Goal: Answer question/provide support

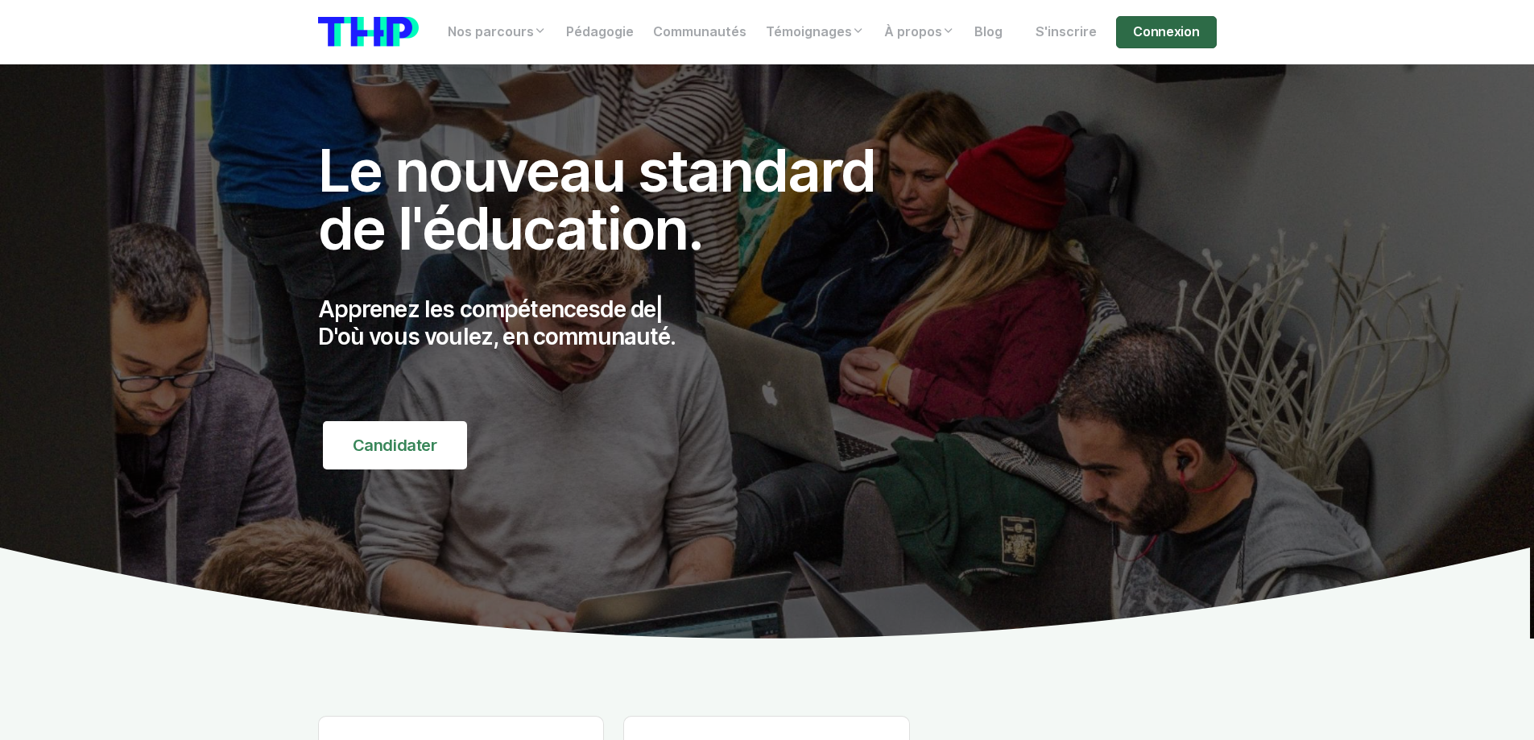
click at [1165, 30] on link "Connexion" at bounding box center [1166, 32] width 100 height 32
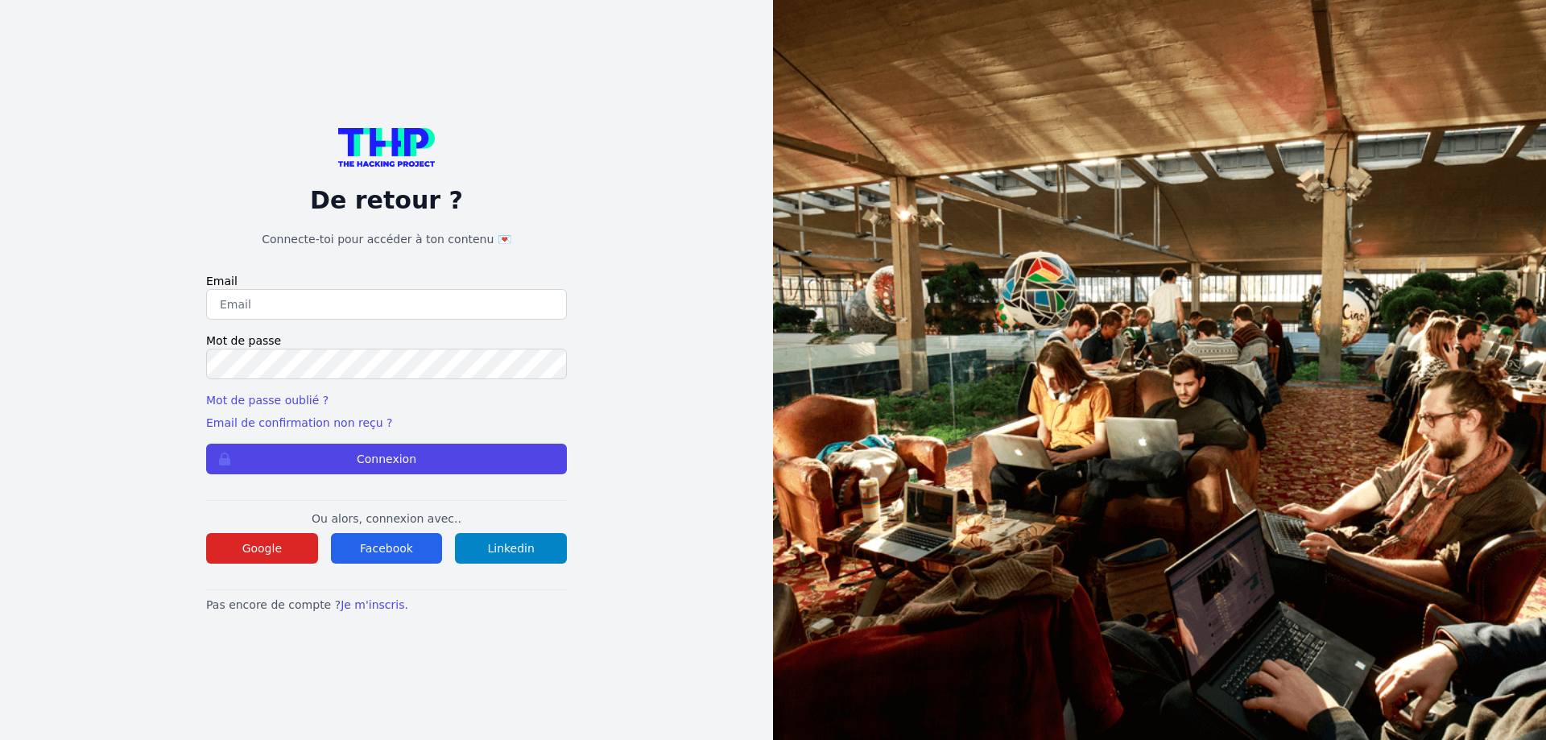
click at [300, 302] on input "email" at bounding box center [386, 304] width 361 height 31
type input "[PERSON_NAME][EMAIL_ADDRESS][PERSON_NAME][DOMAIN_NAME]"
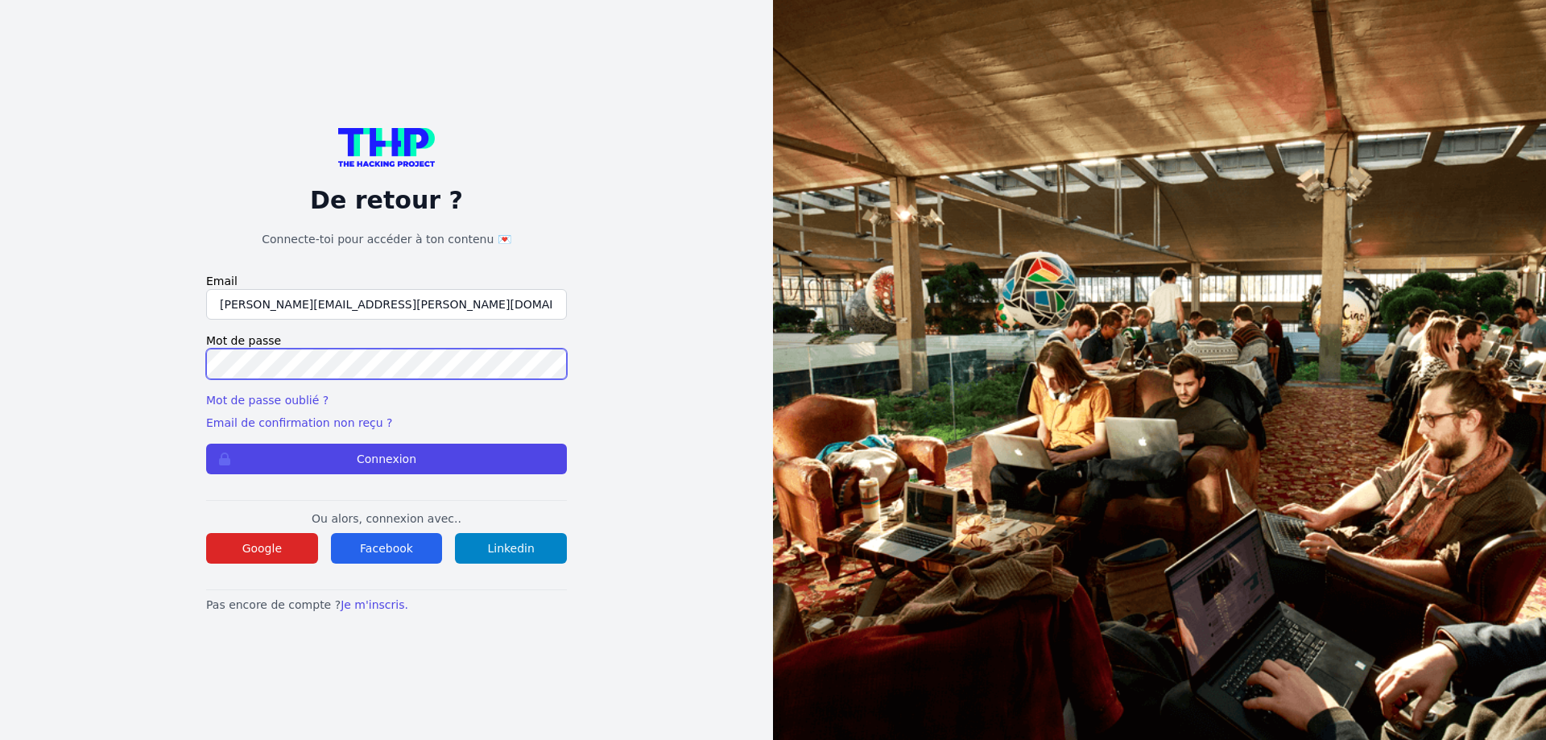
click at [206, 444] on button "Connexion" at bounding box center [386, 459] width 361 height 31
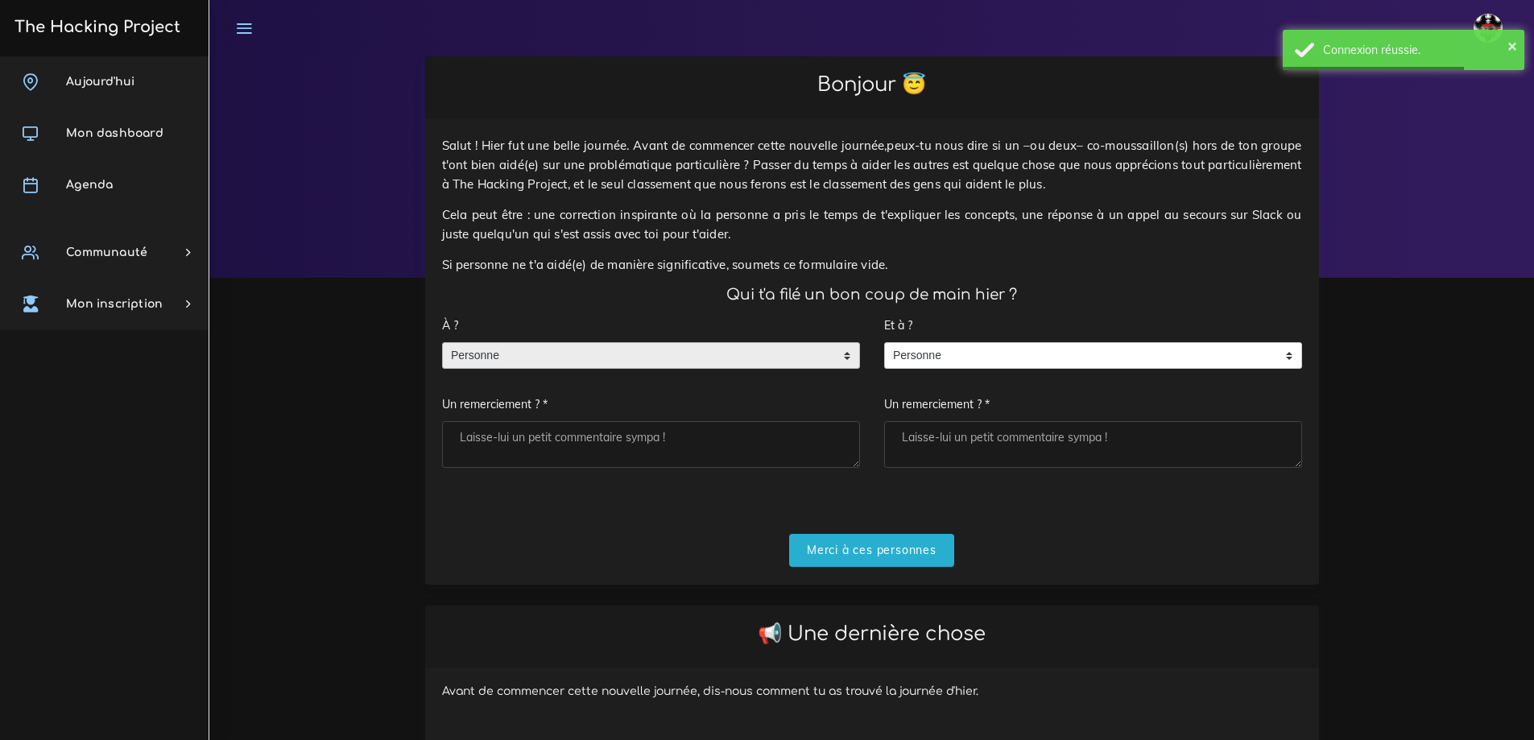
click at [597, 346] on span "Personne" at bounding box center [639, 356] width 392 height 26
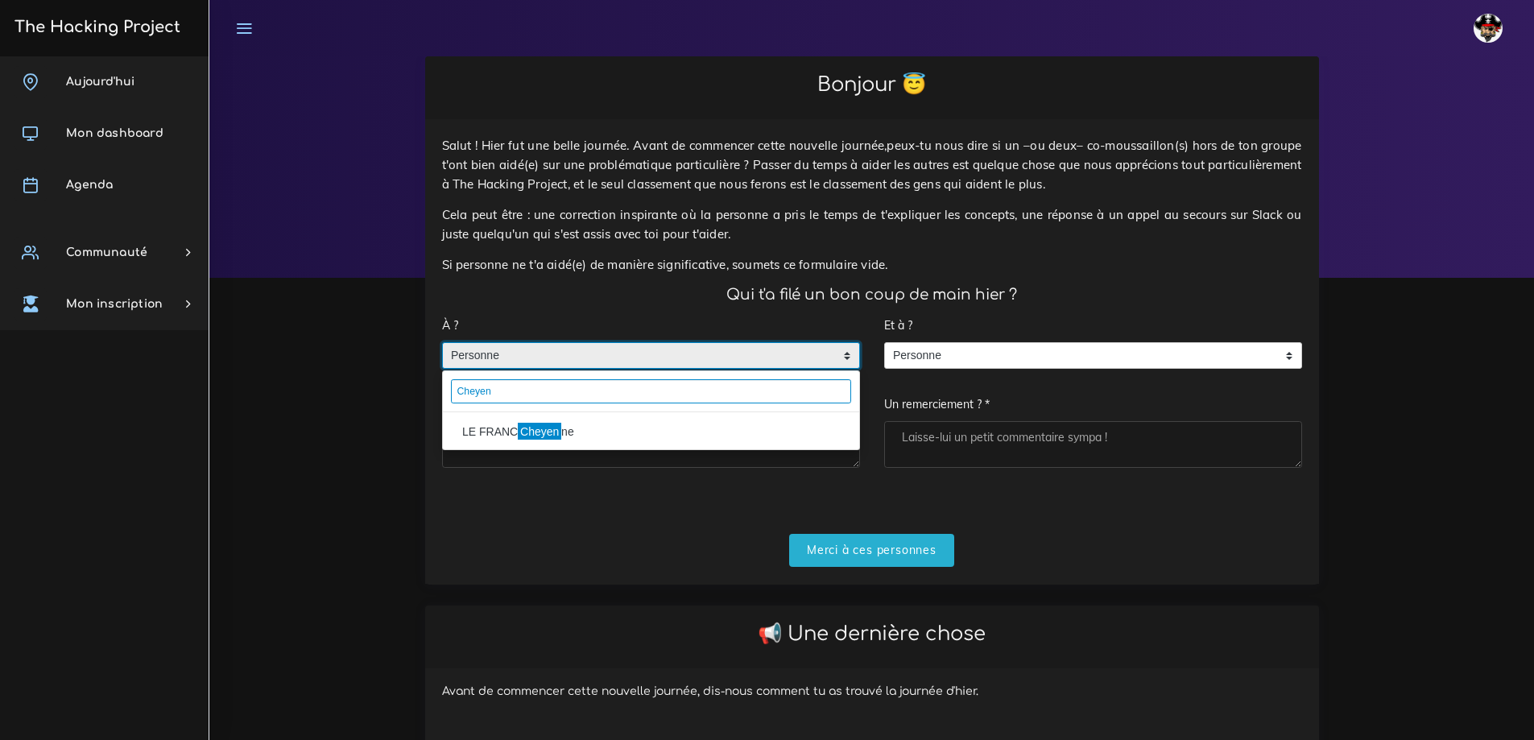
type input "Cheyen"
click at [527, 427] on mark "Cheyen" at bounding box center [539, 432] width 43 height 18
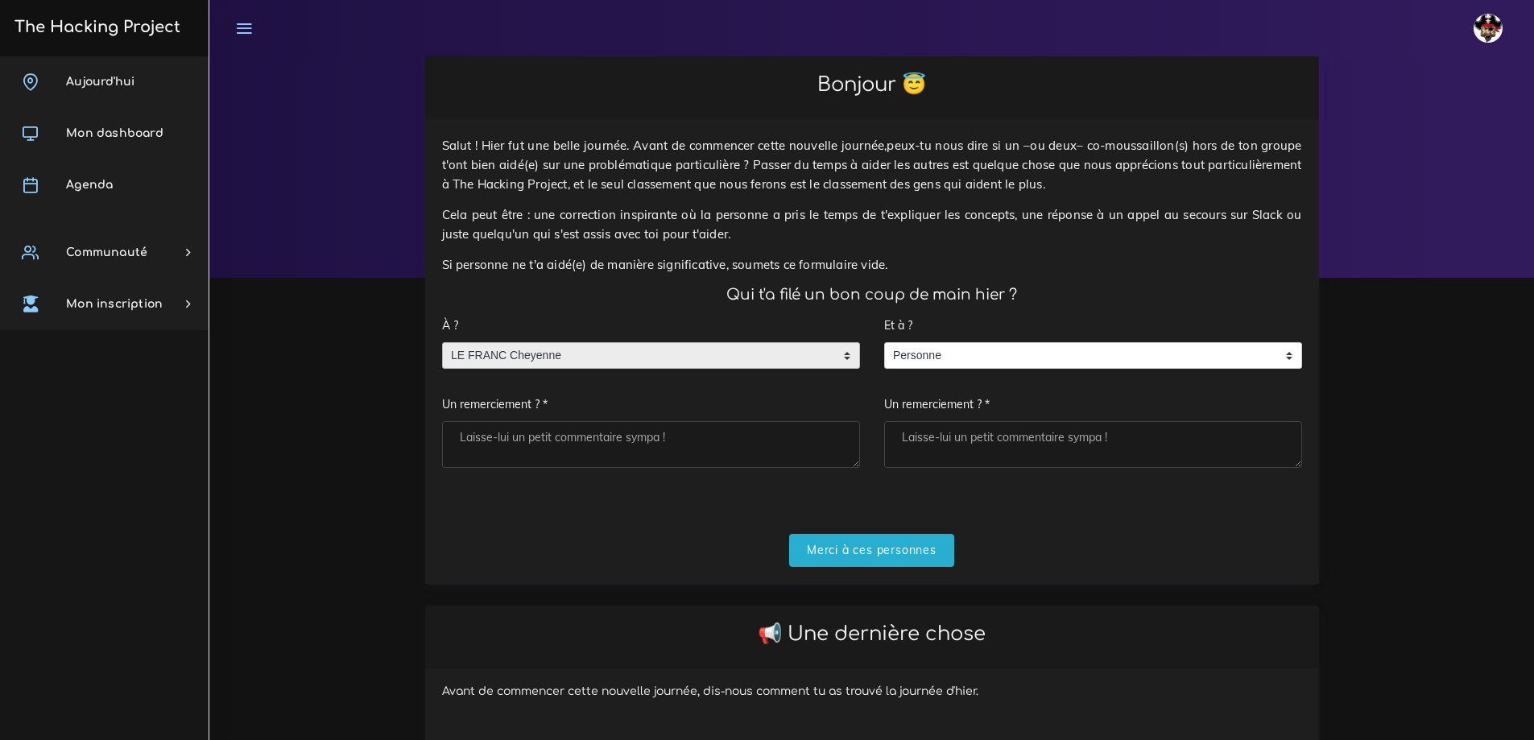
click at [607, 438] on textarea "Un remerciement ? *" at bounding box center [651, 444] width 418 height 47
type textarea "Merci a toi"
click at [946, 359] on span "Personne" at bounding box center [1081, 356] width 392 height 26
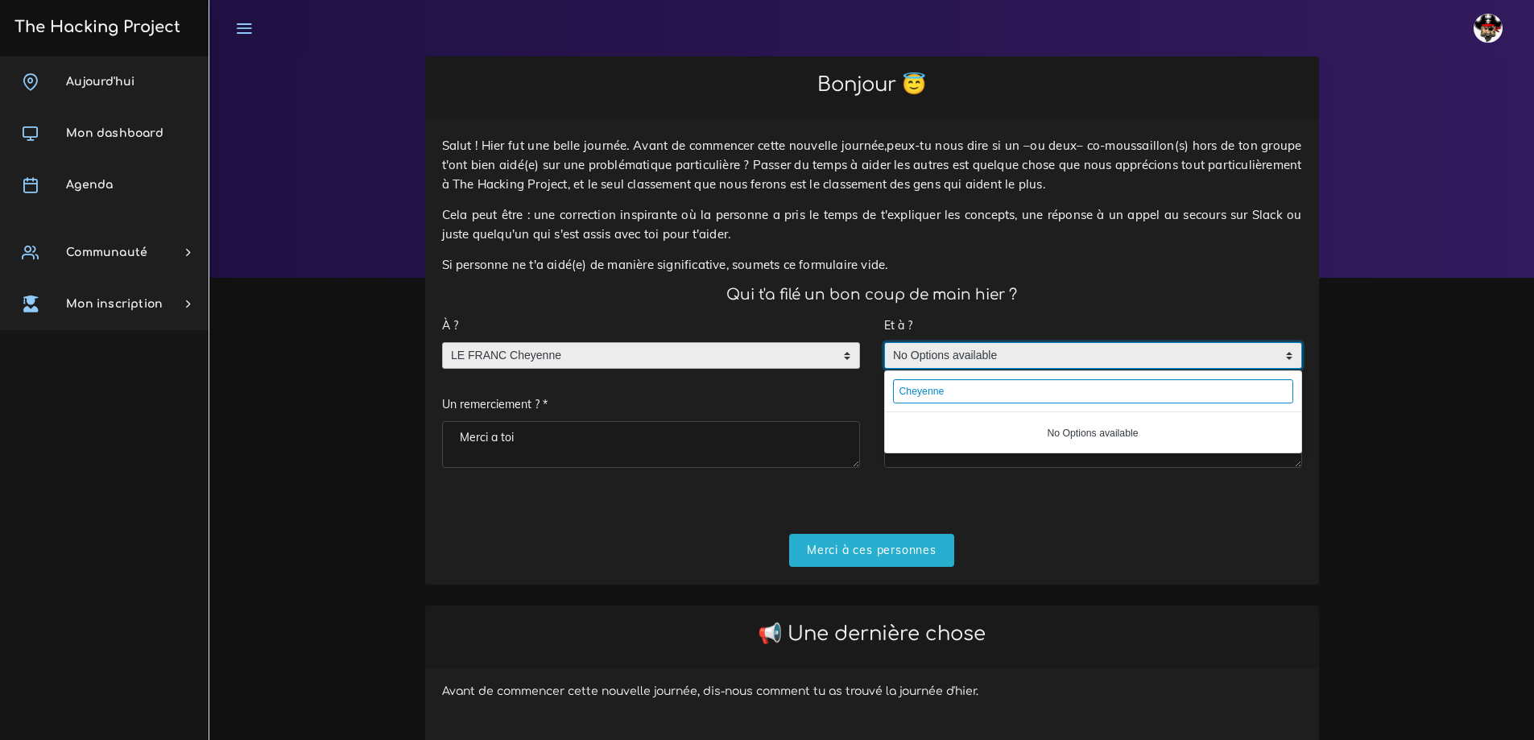
type input "Cheyenne"
click at [1085, 506] on form "À ? Personne LE FRANC Cheyenne LE FRANC Cheyenne Personne LE FRANC Cheyenne Un …" at bounding box center [872, 437] width 860 height 257
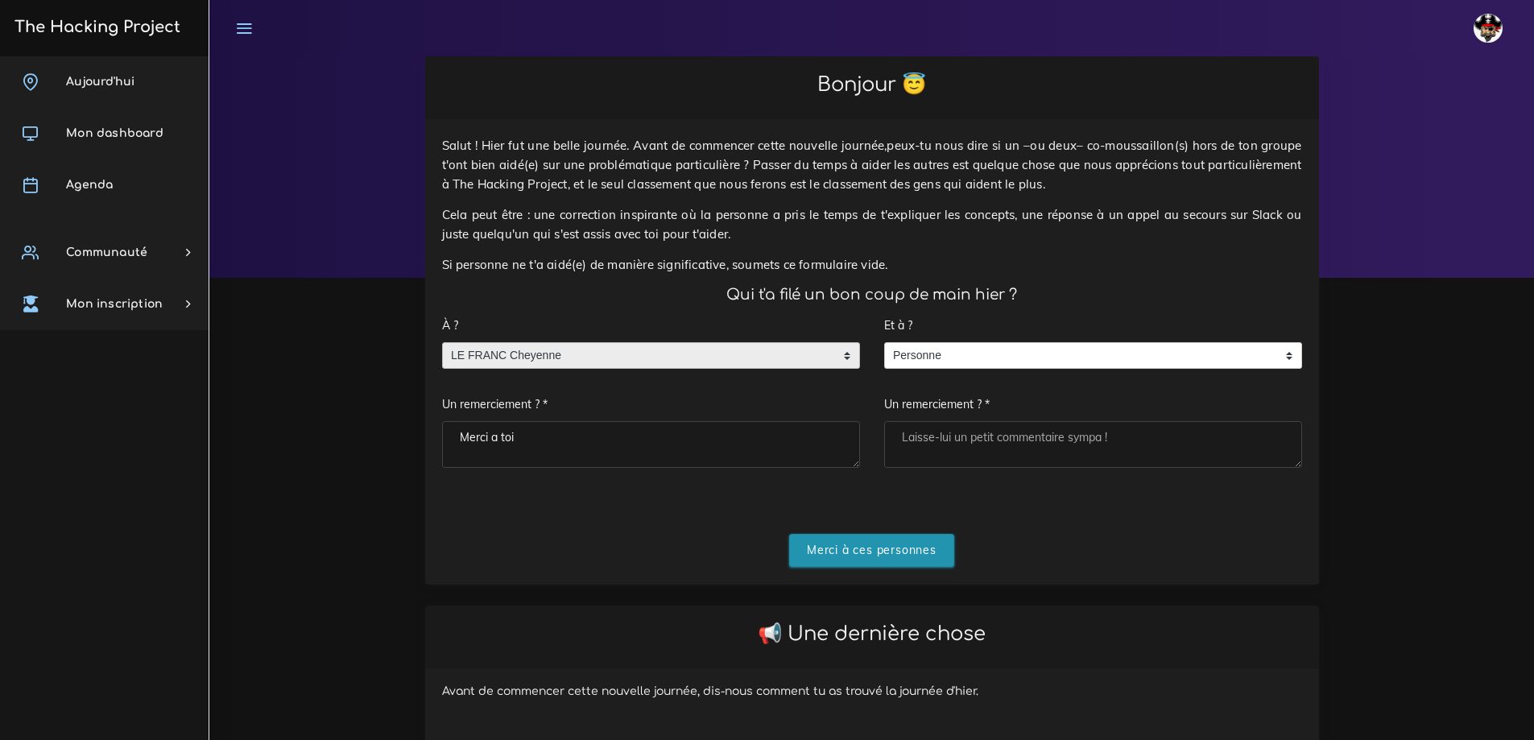
click at [892, 548] on input "Merci à ces personnes" at bounding box center [871, 550] width 165 height 33
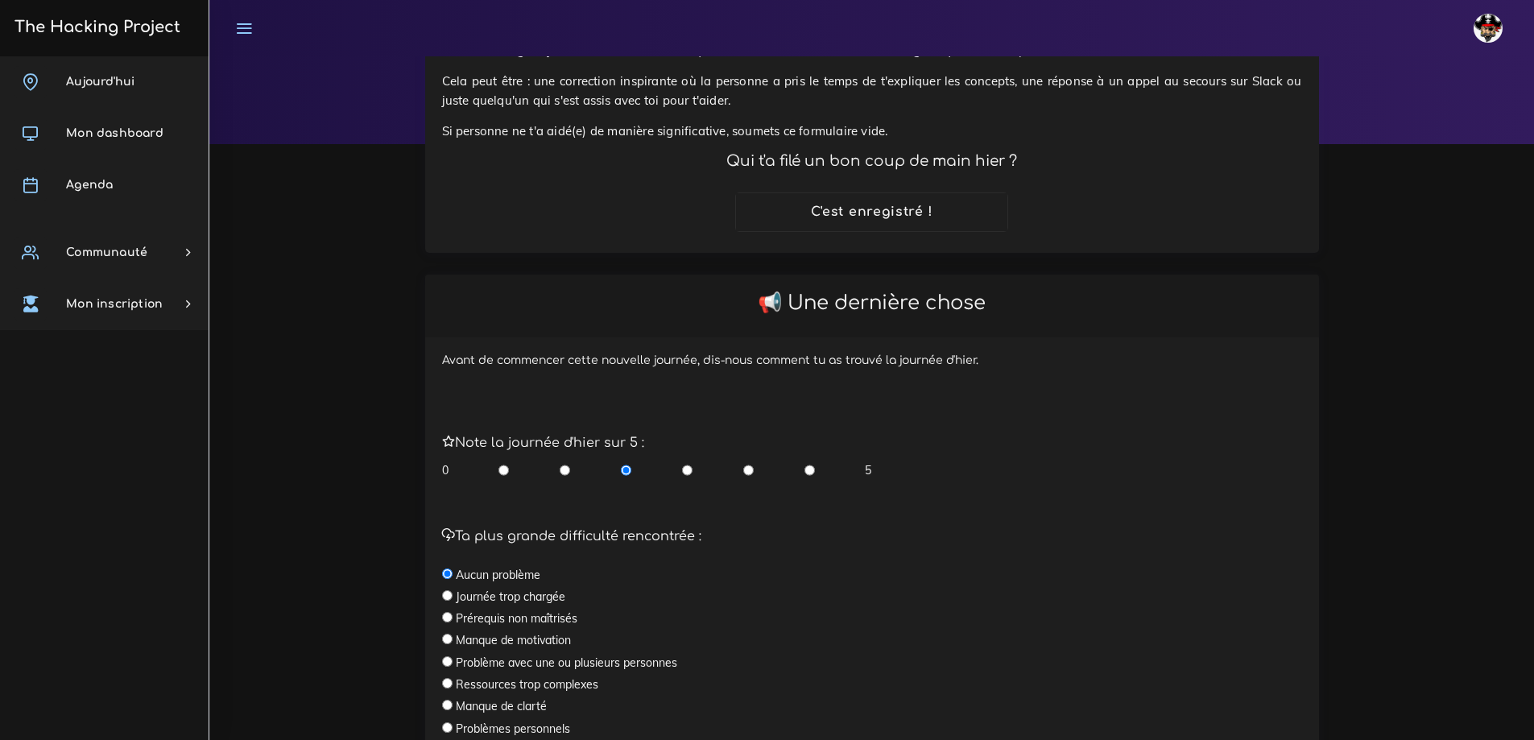
scroll to position [322, 0]
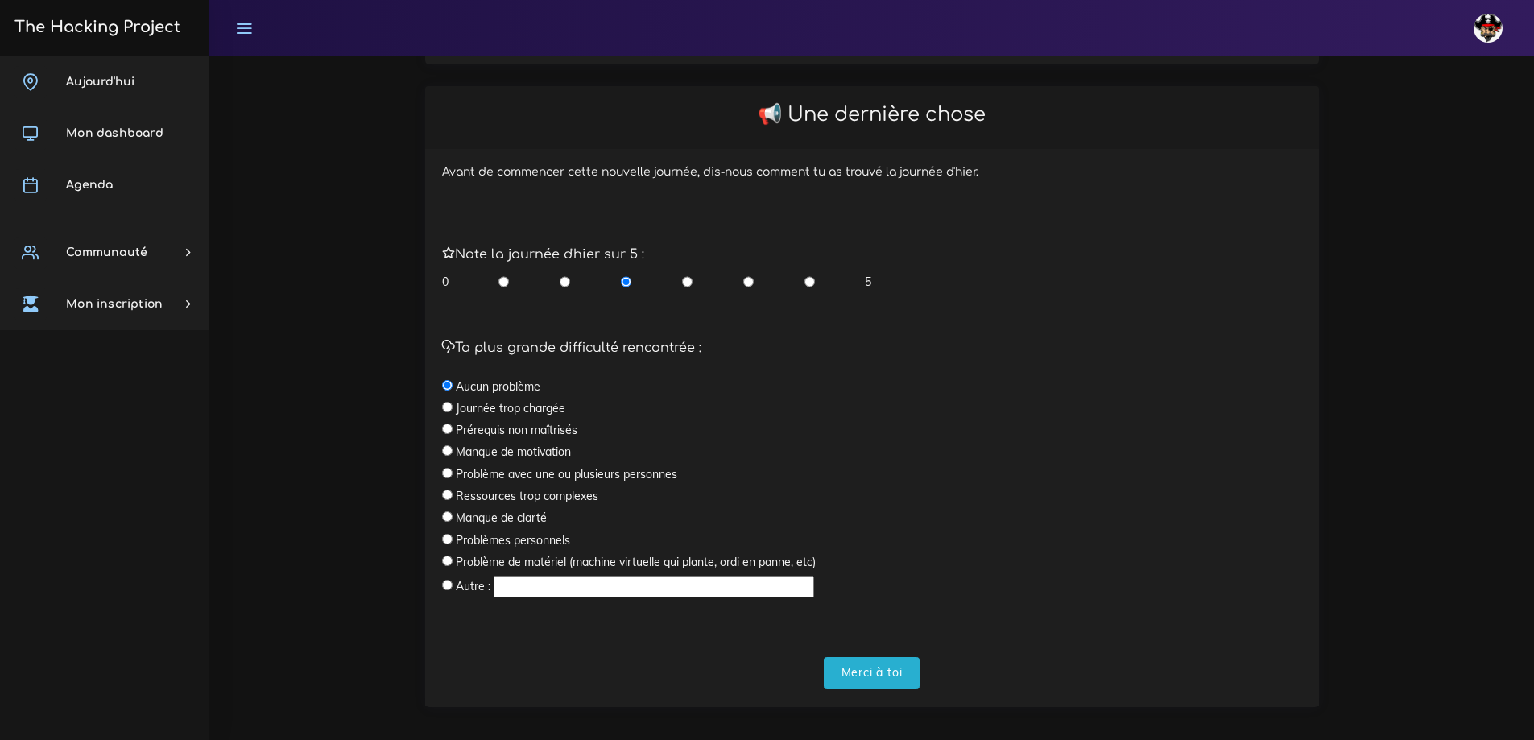
click at [813, 277] on input "radio" at bounding box center [809, 282] width 10 height 16
radio input "true"
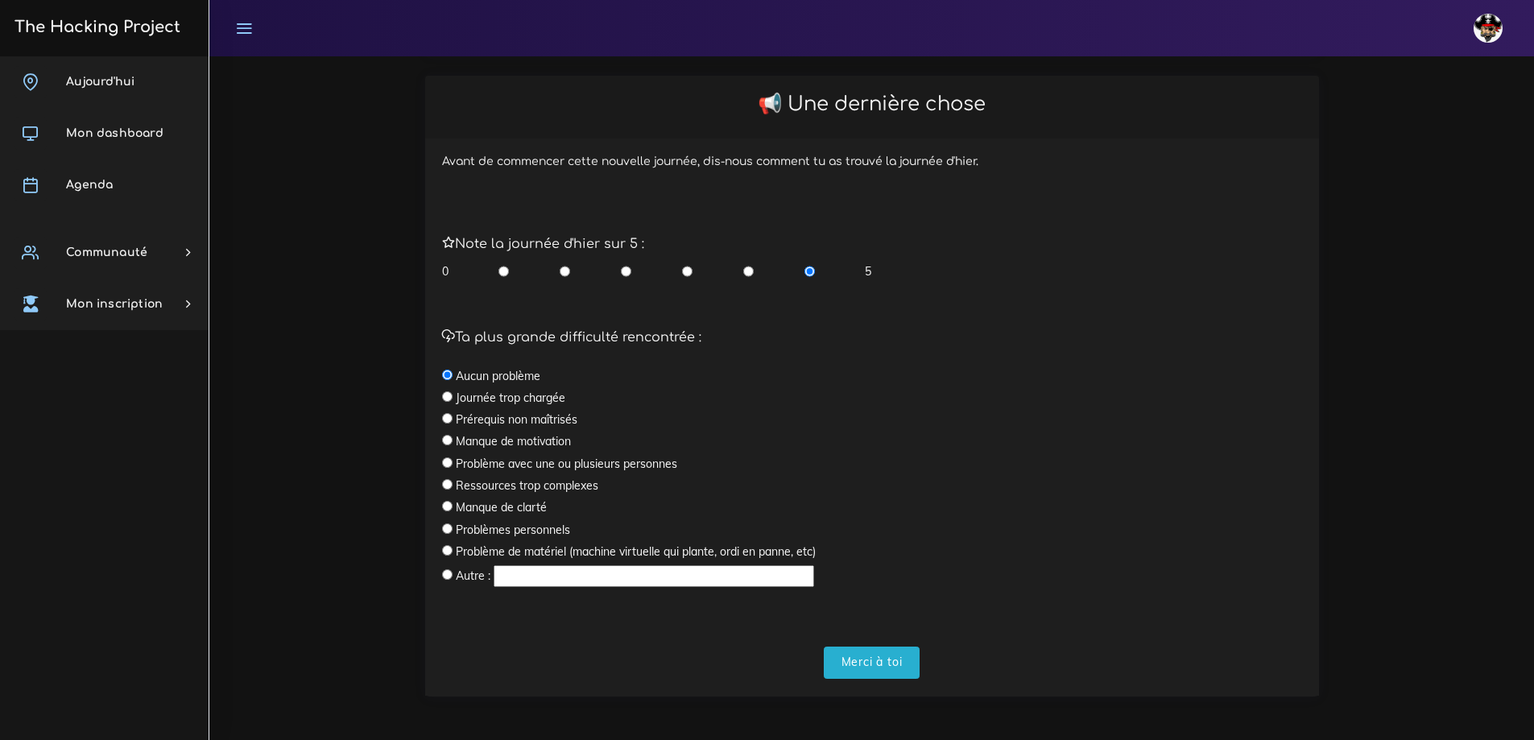
scroll to position [335, 0]
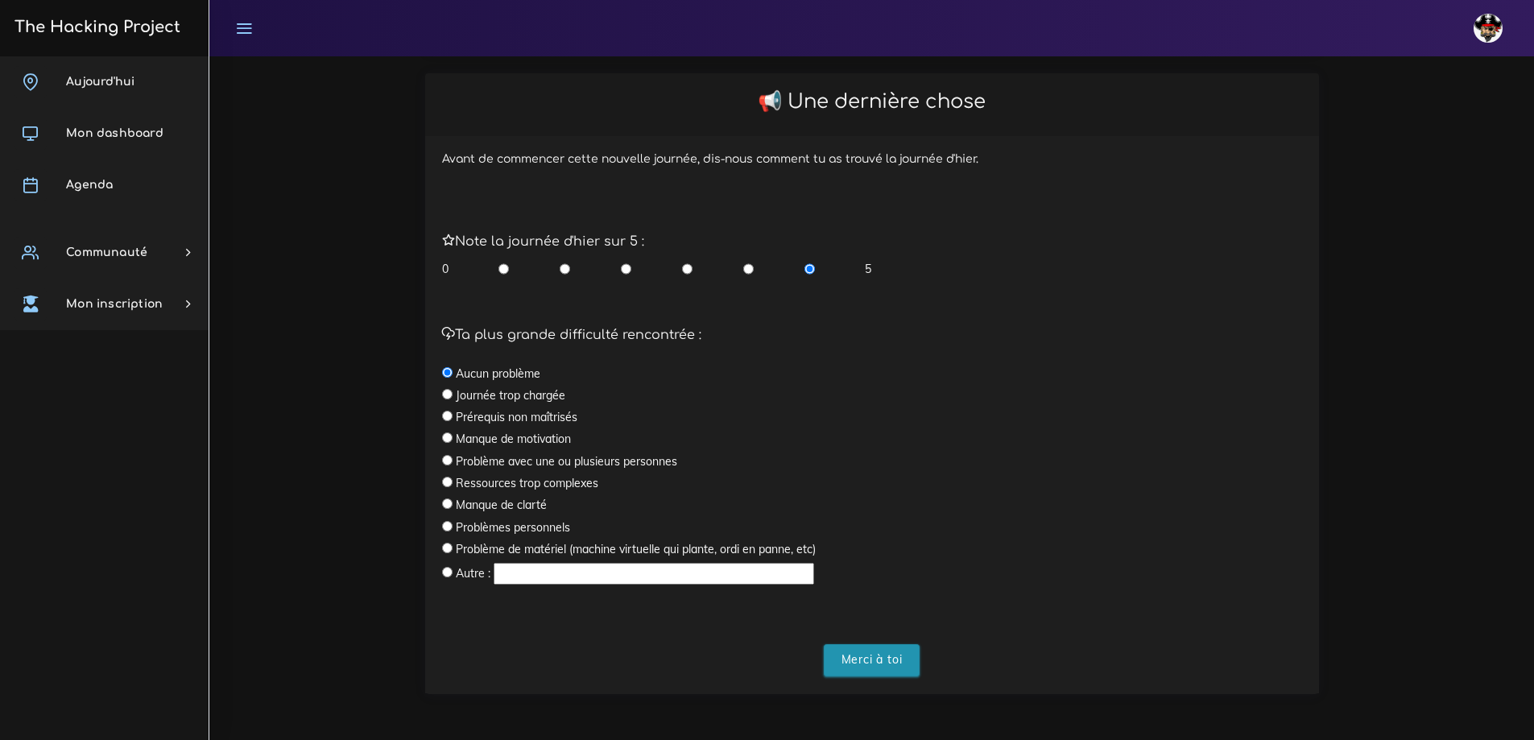
click at [876, 660] on input "Merci à toi" at bounding box center [872, 660] width 97 height 33
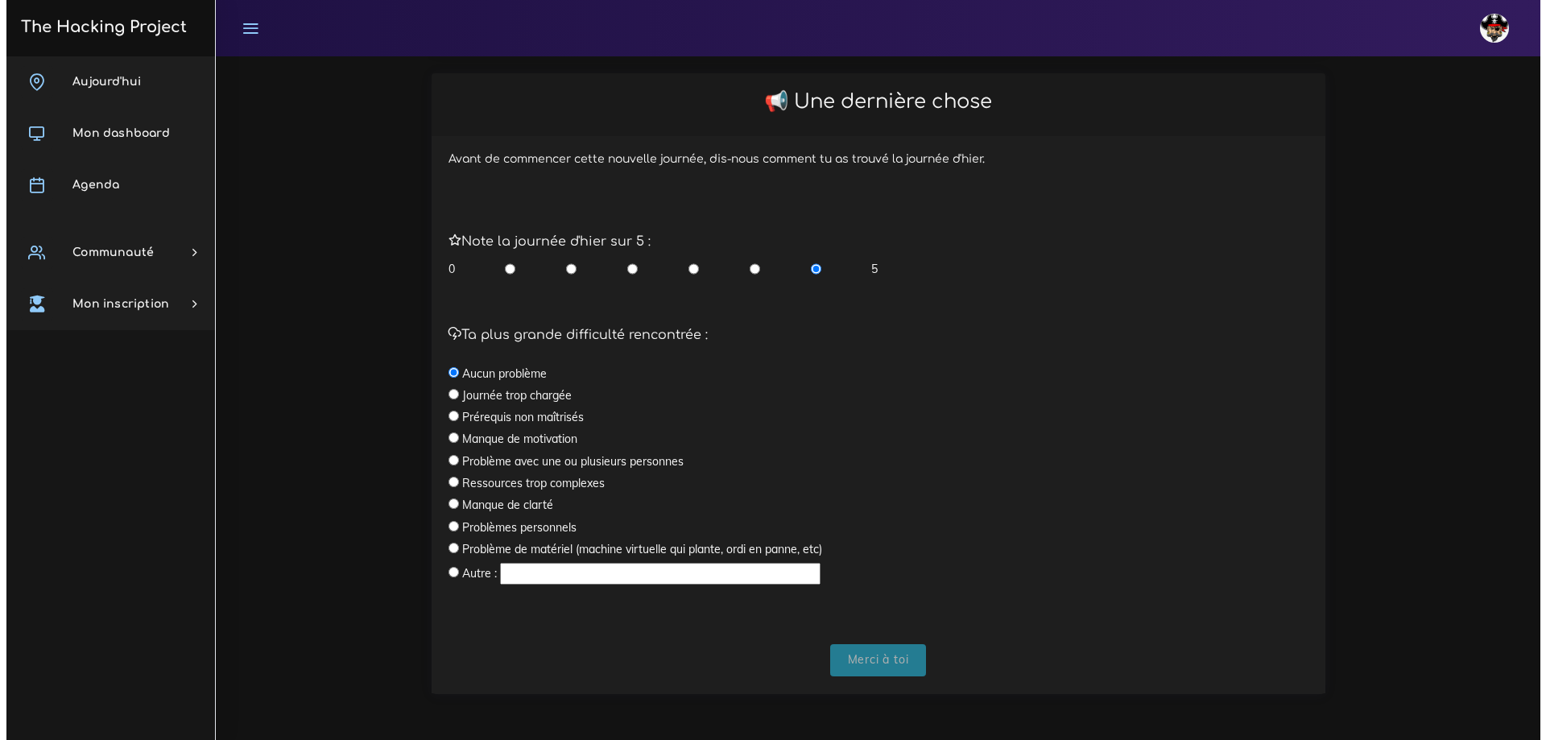
scroll to position [0, 0]
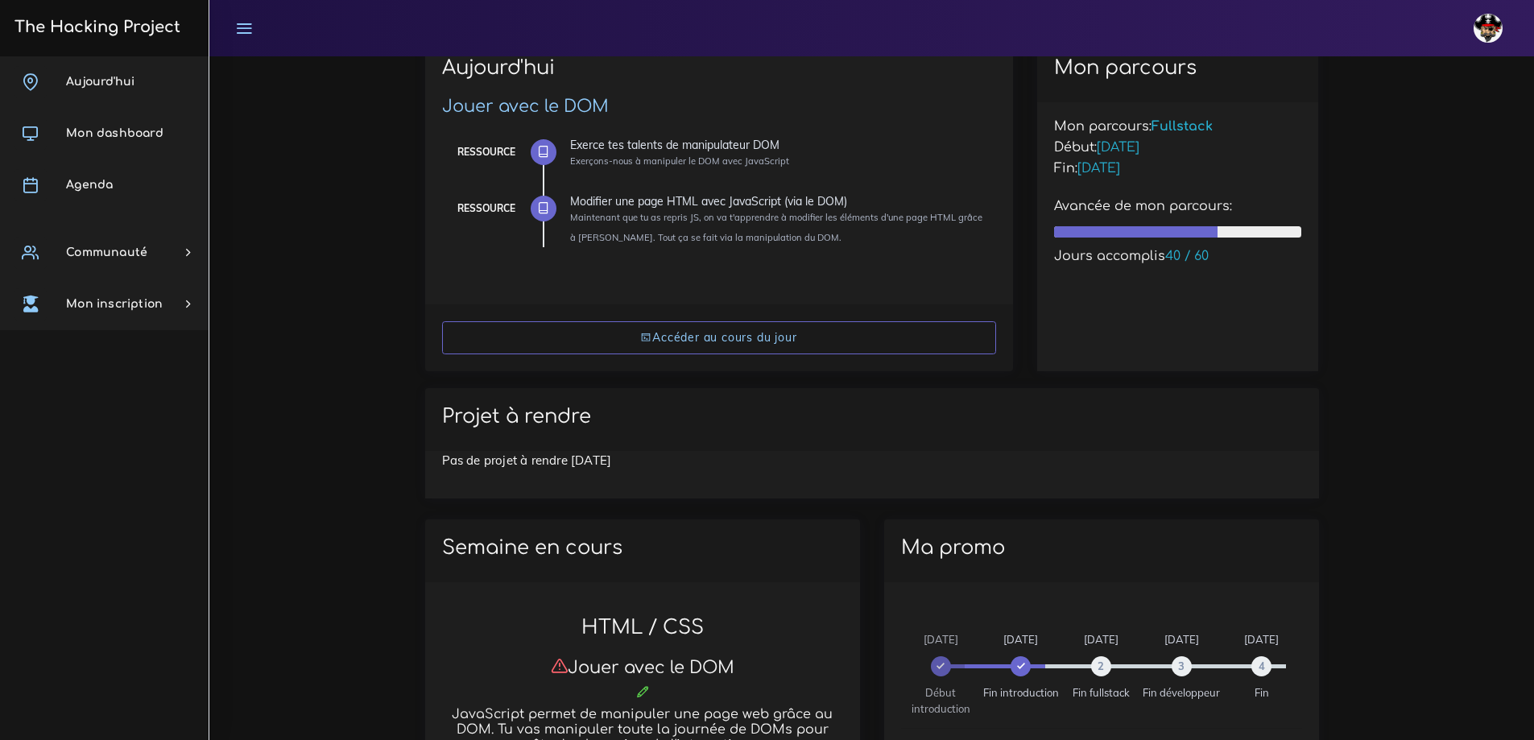
scroll to position [322, 0]
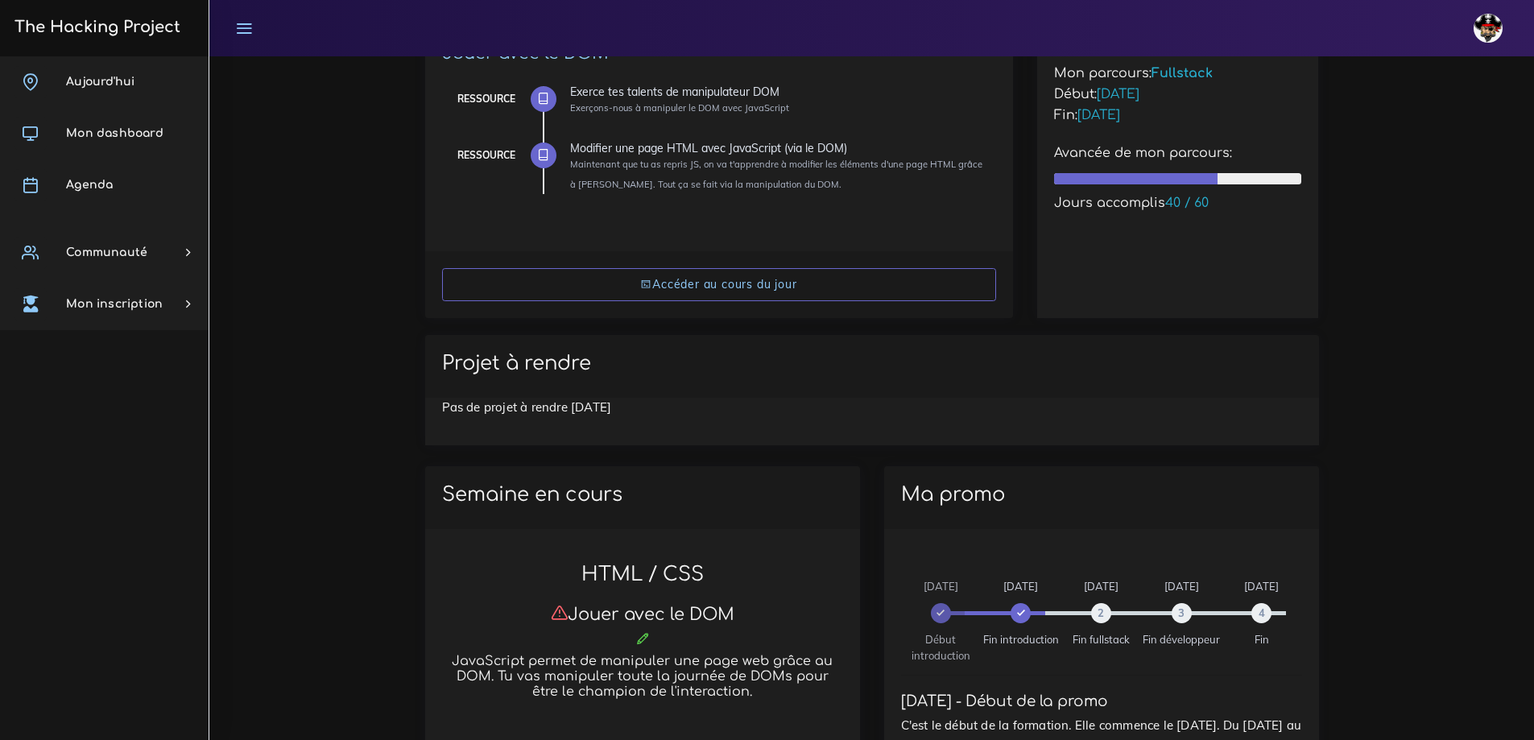
click at [758, 255] on div "Accéder au cours du jour" at bounding box center [719, 284] width 588 height 67
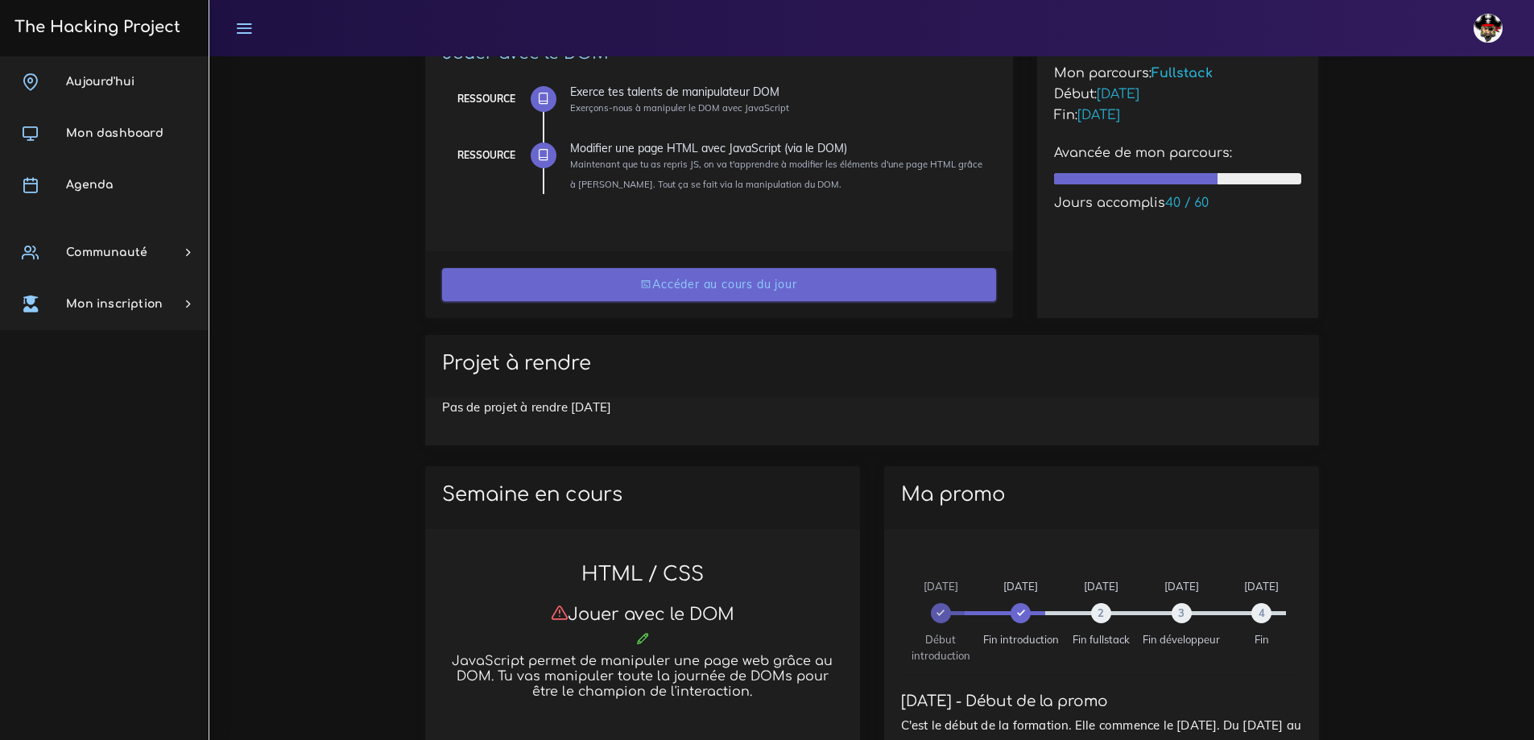
click at [763, 282] on link "Accéder au cours du jour" at bounding box center [719, 284] width 554 height 33
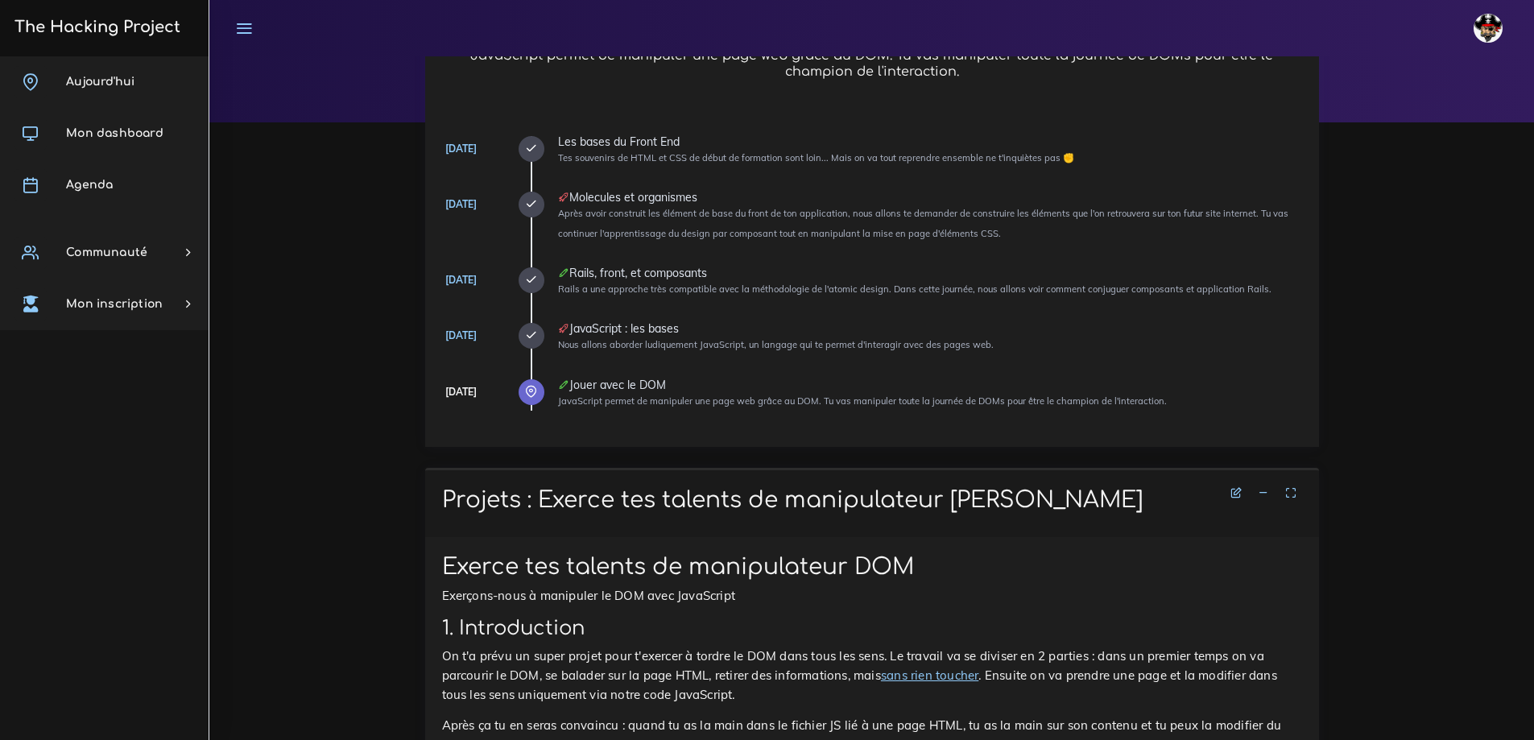
scroll to position [81, 0]
